Goal: Transaction & Acquisition: Purchase product/service

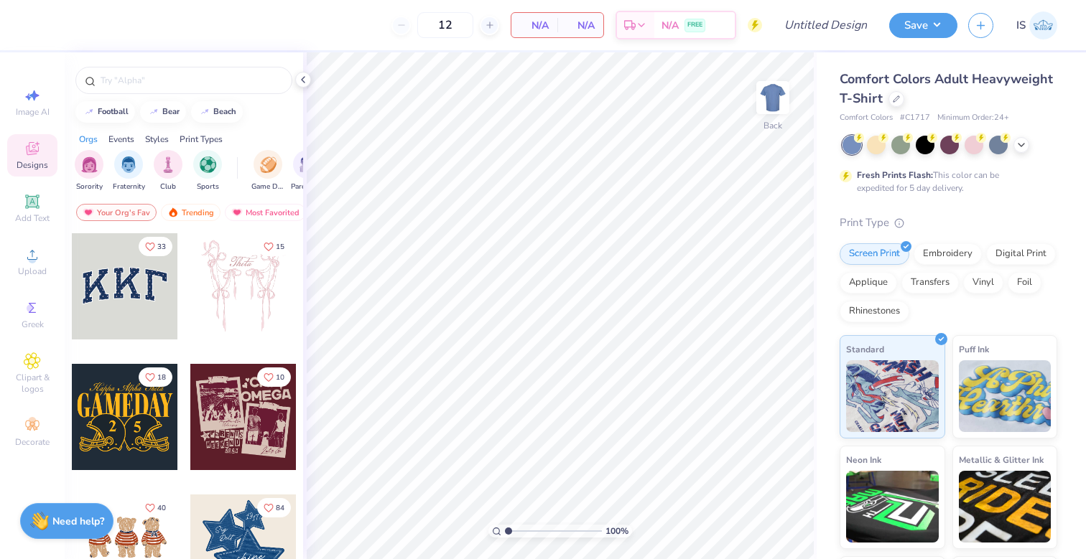
click at [986, 96] on div "Comfort Colors Adult Heavyweight T-Shirt" at bounding box center [948, 89] width 218 height 39
click at [900, 96] on icon at bounding box center [896, 97] width 7 height 7
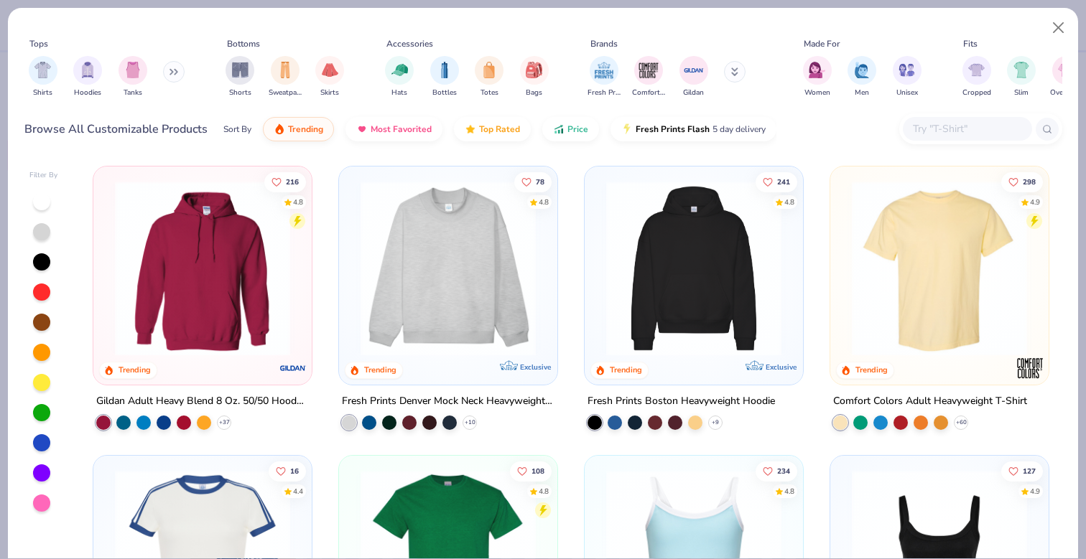
click at [929, 125] on input "text" at bounding box center [966, 129] width 111 height 17
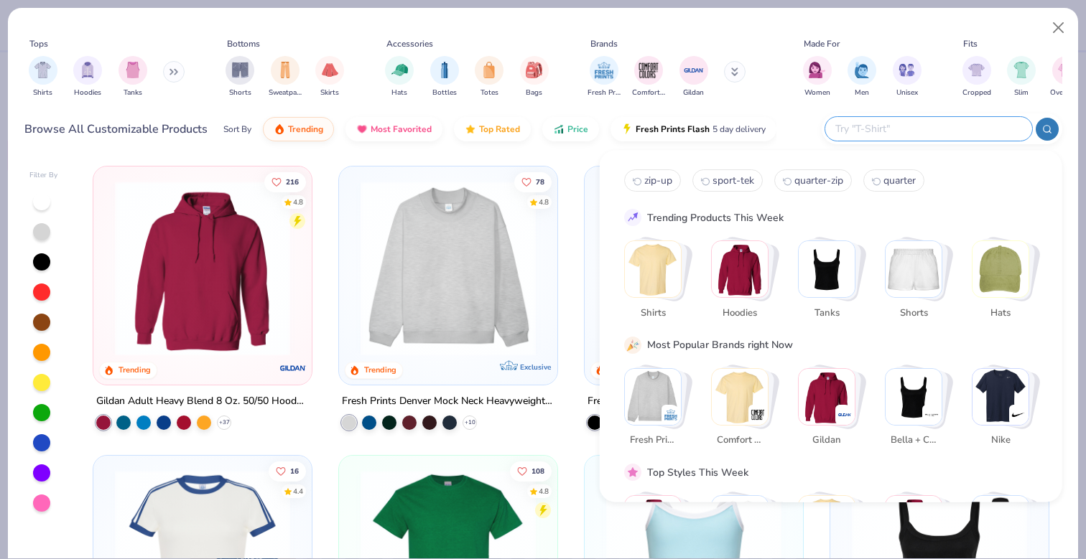
click at [661, 175] on span "zip-up" at bounding box center [658, 181] width 28 height 14
type input "zip-up"
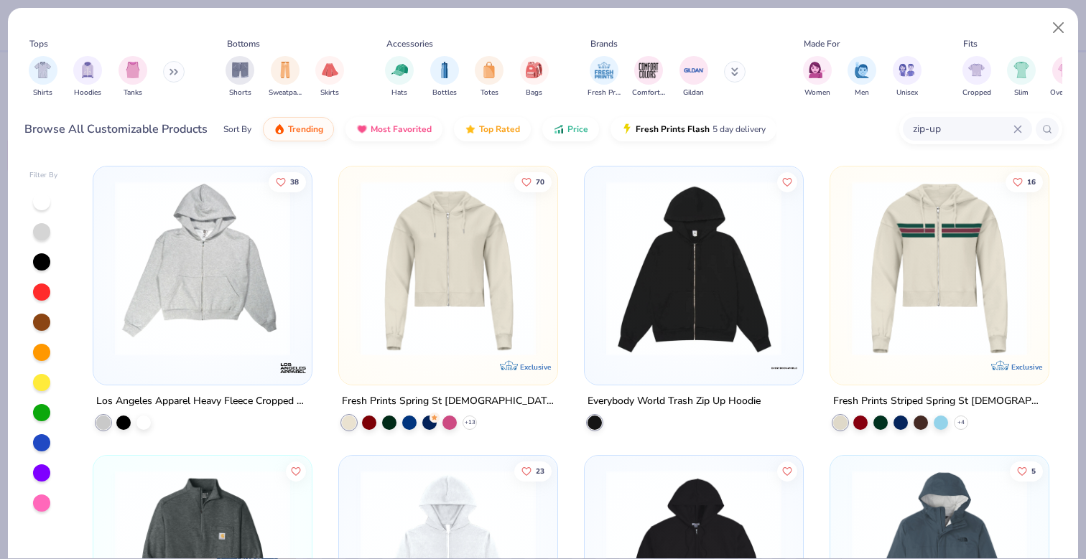
click at [445, 290] on img at bounding box center [448, 268] width 190 height 175
